Goal: Task Accomplishment & Management: Manage account settings

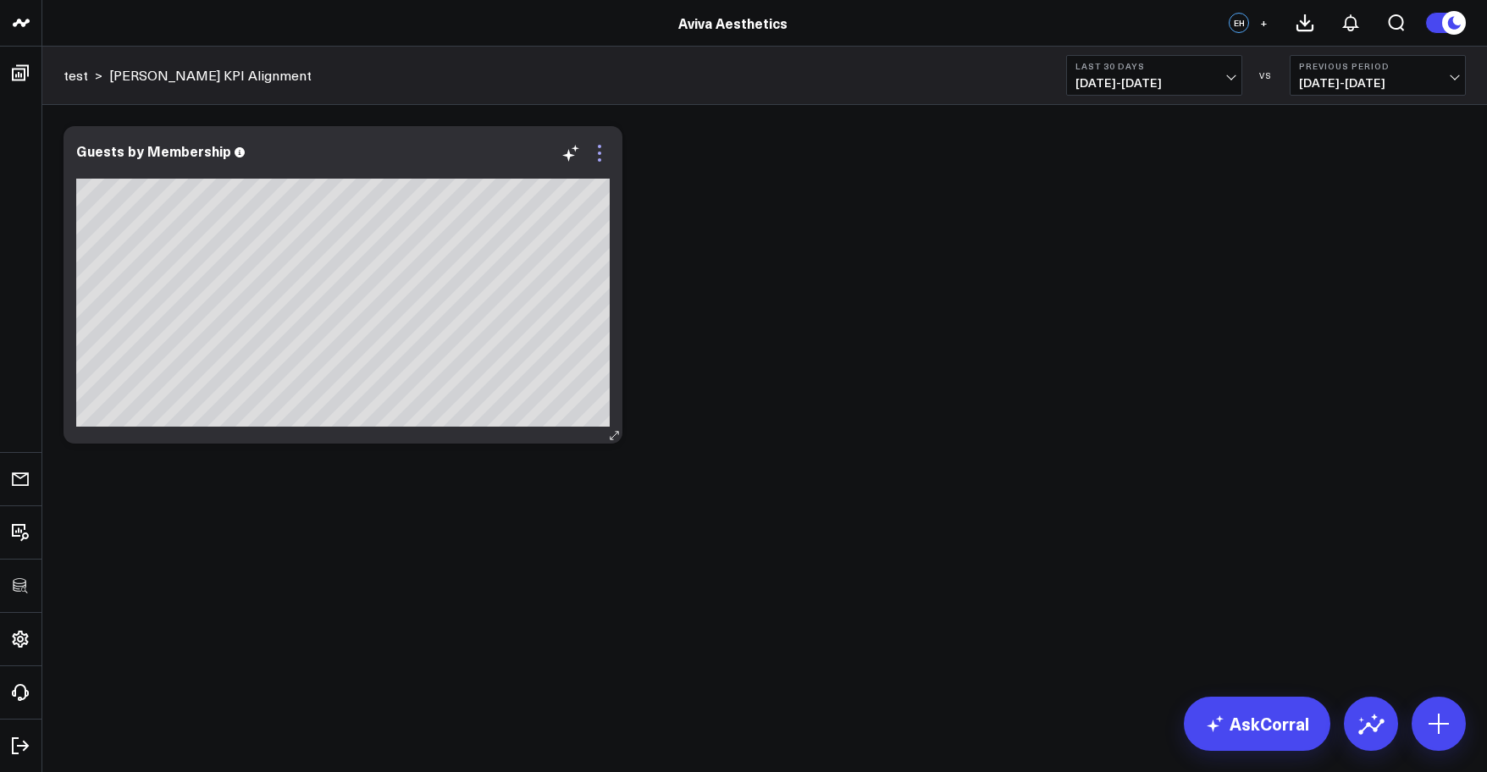
click at [597, 156] on icon at bounding box center [599, 153] width 20 height 20
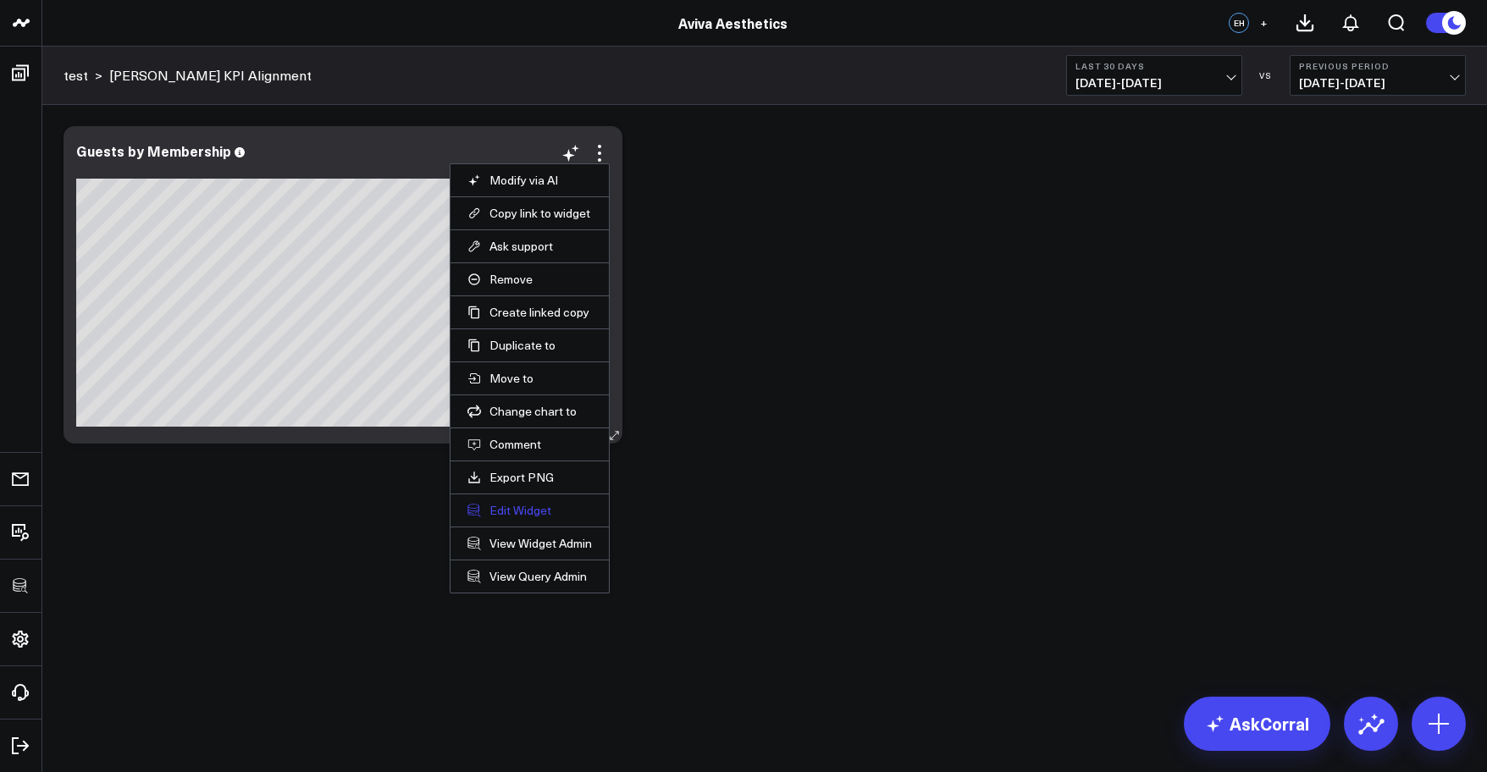
click at [522, 514] on button "Edit Widget" at bounding box center [529, 510] width 124 height 15
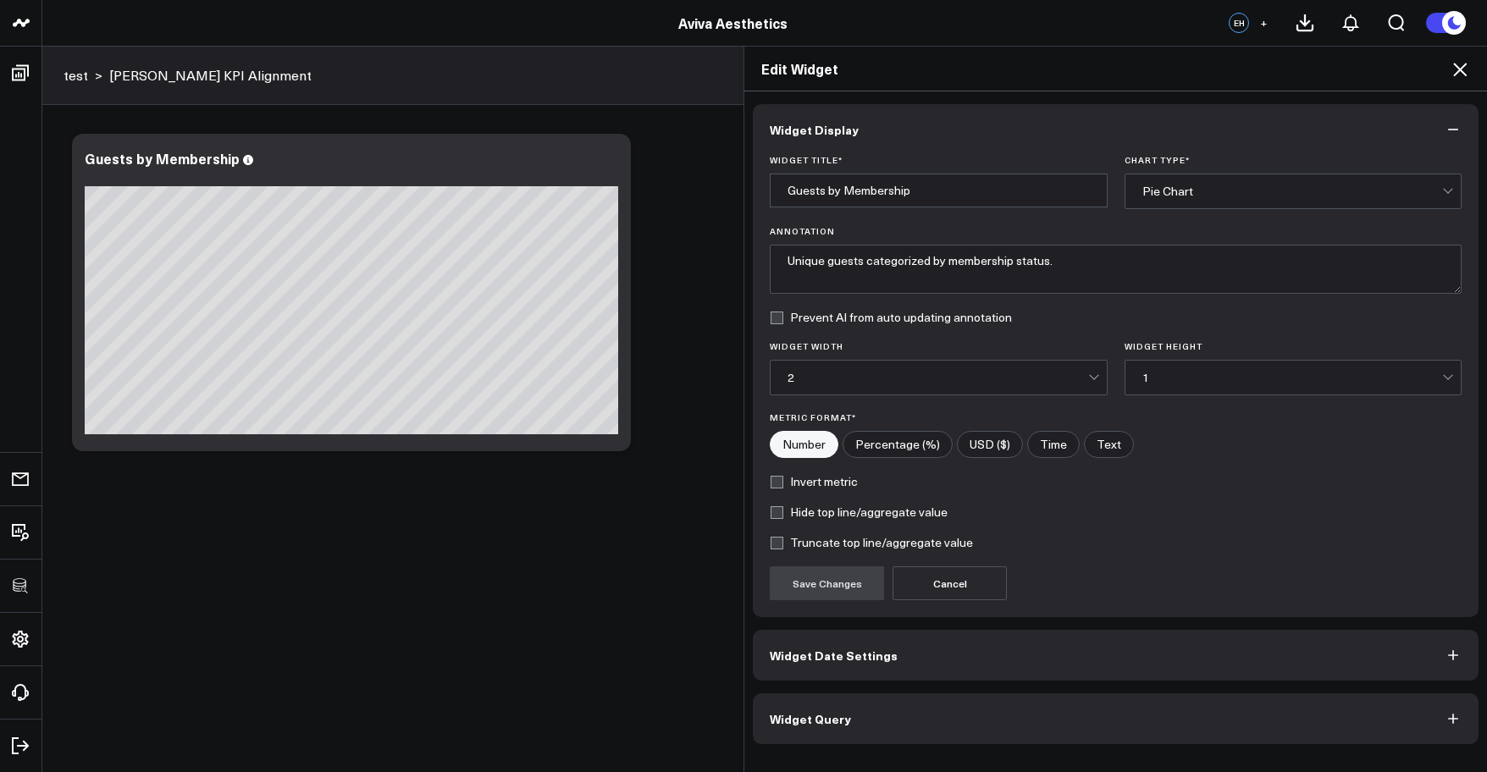
click at [961, 706] on button "Widget Query" at bounding box center [1116, 718] width 726 height 51
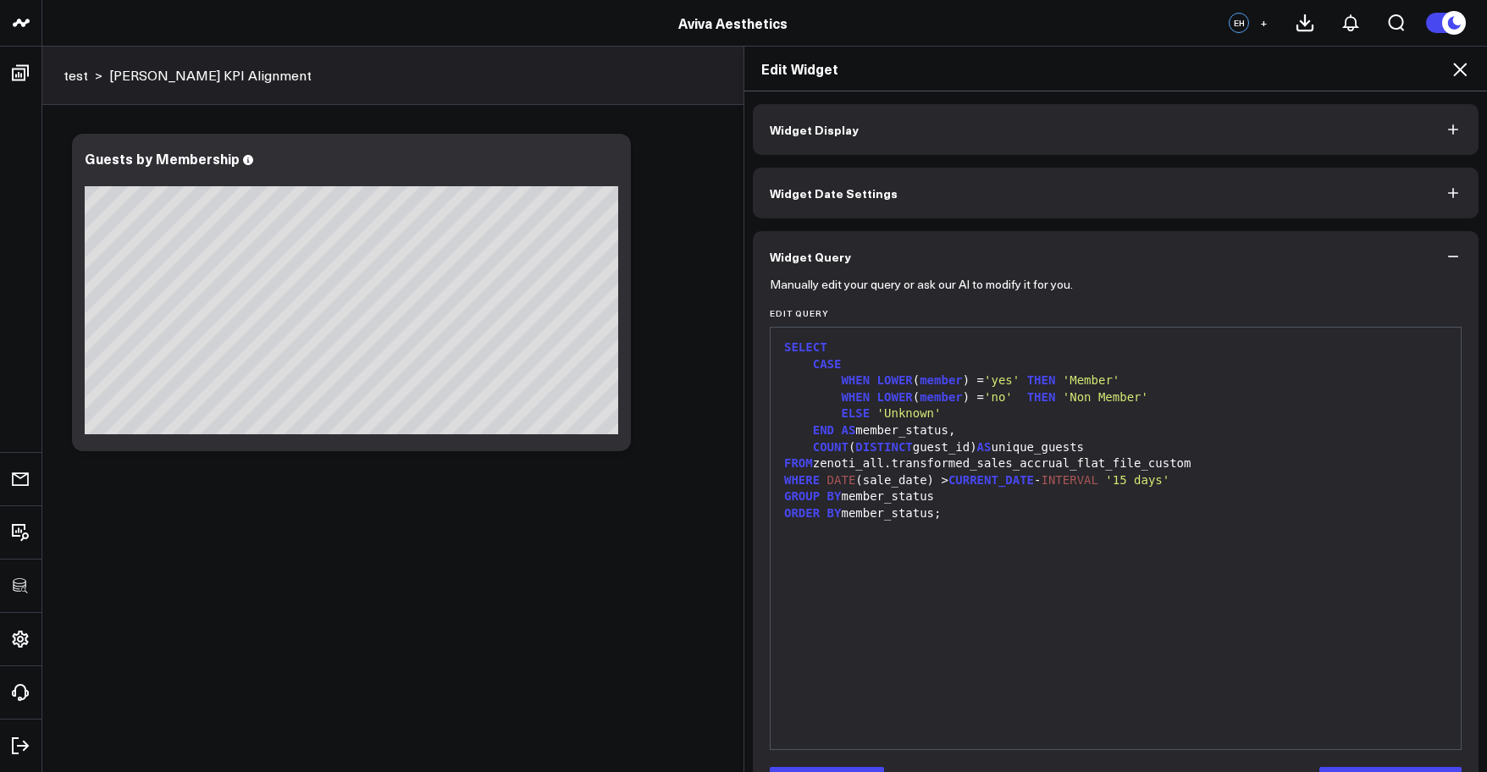
click at [13, 75] on div "Edit Widget Widget Display Widget Date Settings Widget Query Manually edit your…" at bounding box center [743, 409] width 1487 height 726
click at [1477, 76] on div "Edit Widget" at bounding box center [1115, 69] width 743 height 45
click at [1465, 76] on icon at bounding box center [1460, 69] width 20 height 20
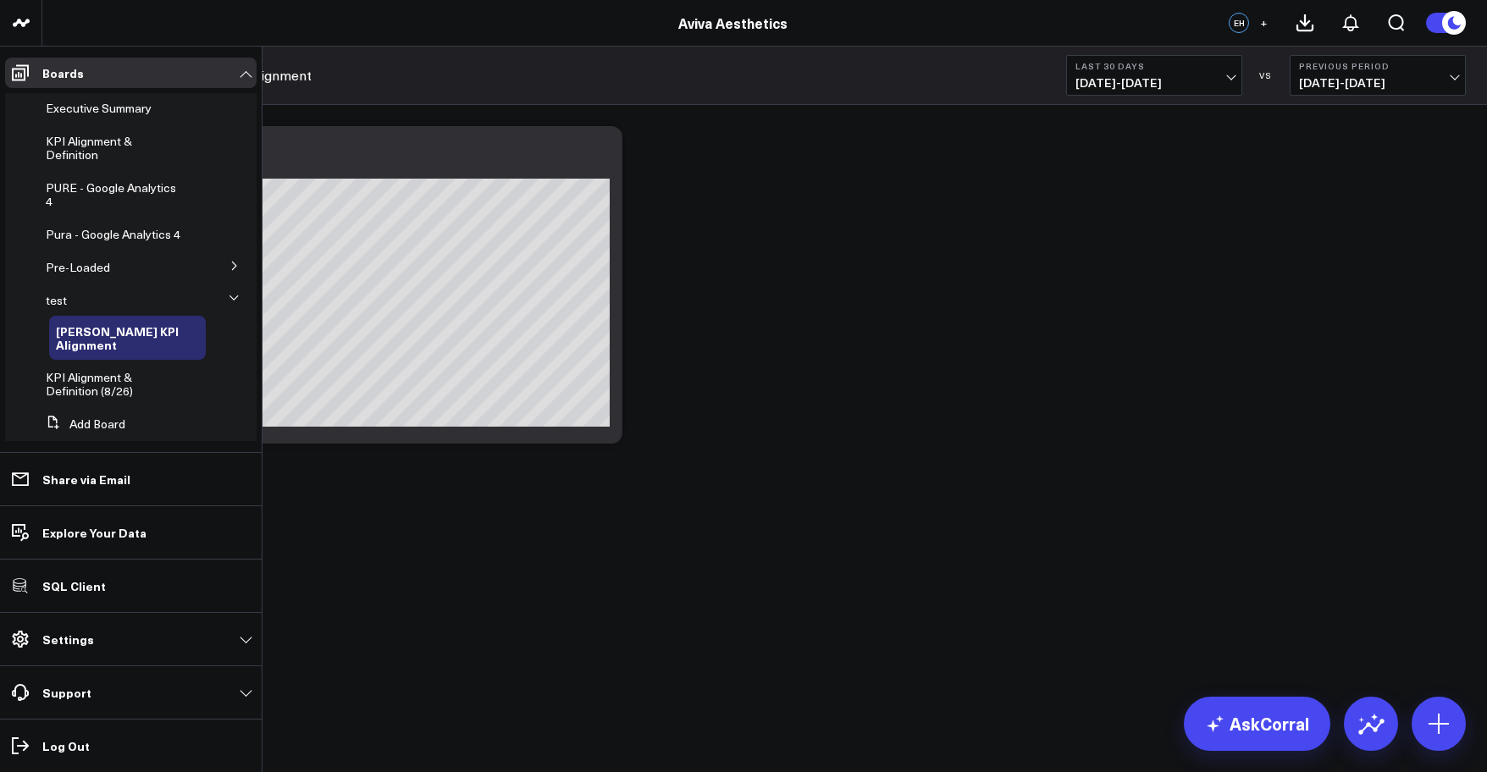
click at [229, 271] on icon at bounding box center [234, 266] width 10 height 10
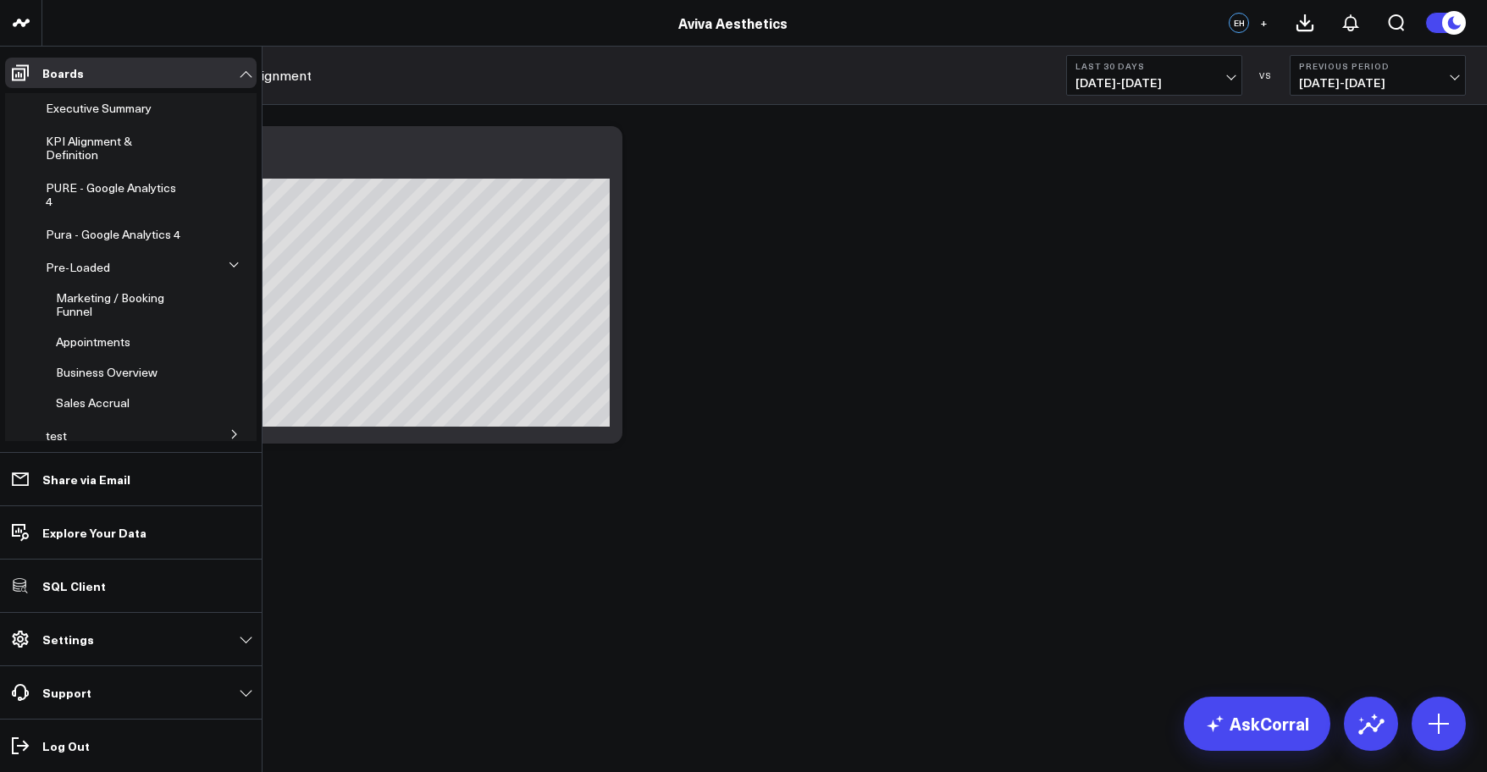
click at [229, 270] on icon at bounding box center [234, 265] width 10 height 10
click at [234, 300] on icon at bounding box center [234, 299] width 10 height 10
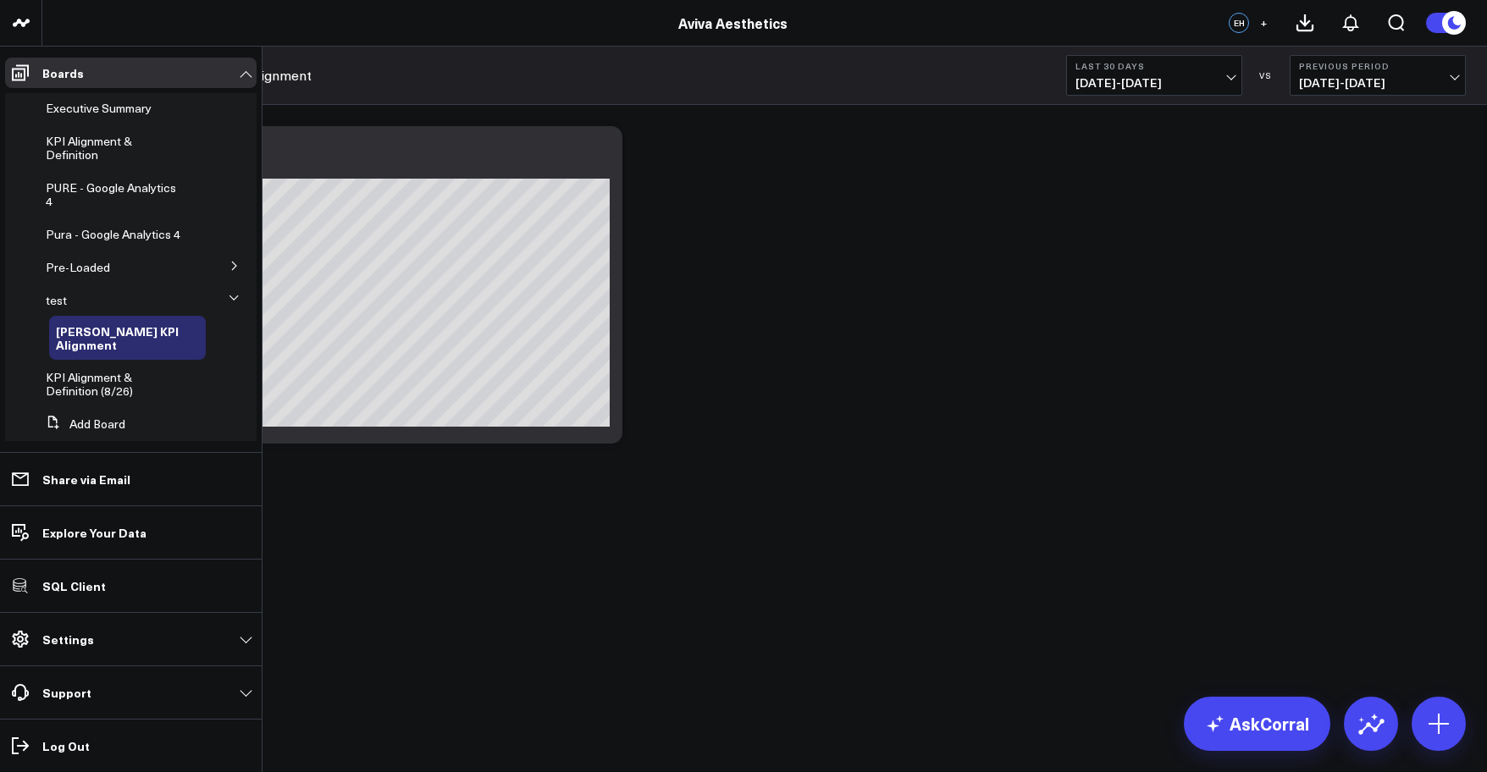
click at [234, 301] on button at bounding box center [234, 298] width 25 height 44
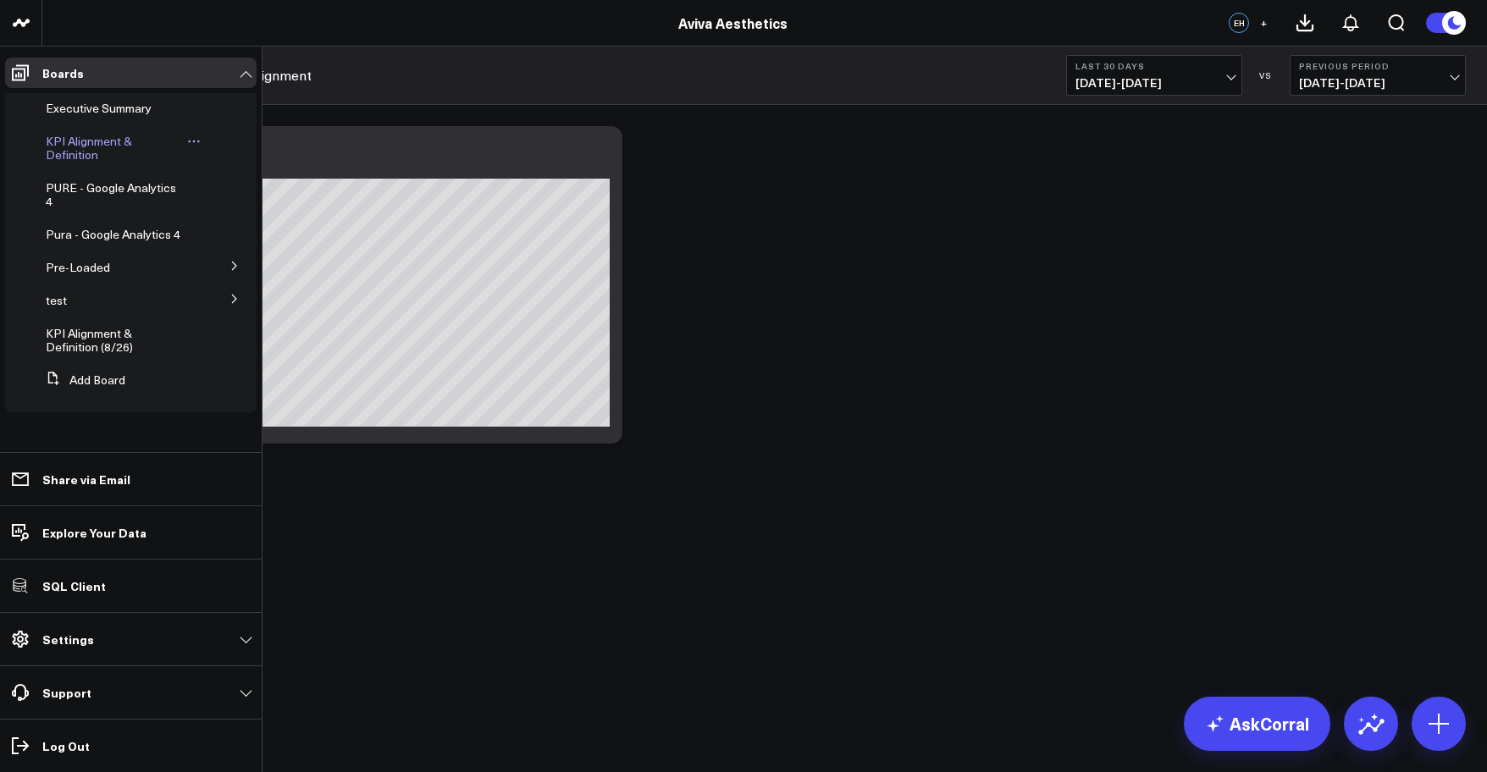
click at [59, 148] on span "KPI Alignment & Definition" at bounding box center [89, 148] width 86 height 30
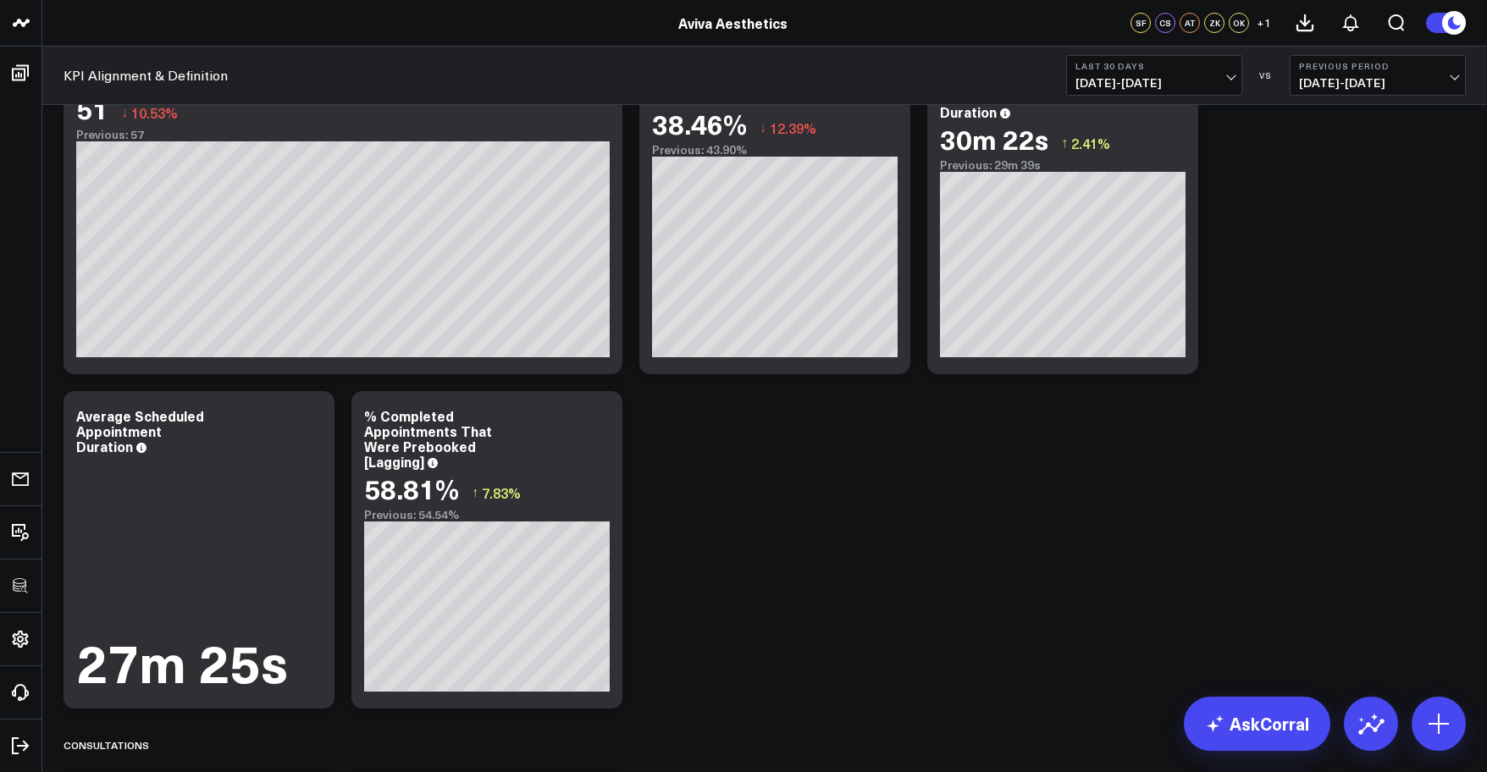
scroll to position [3670, 0]
